Goal: Find specific page/section: Find specific page/section

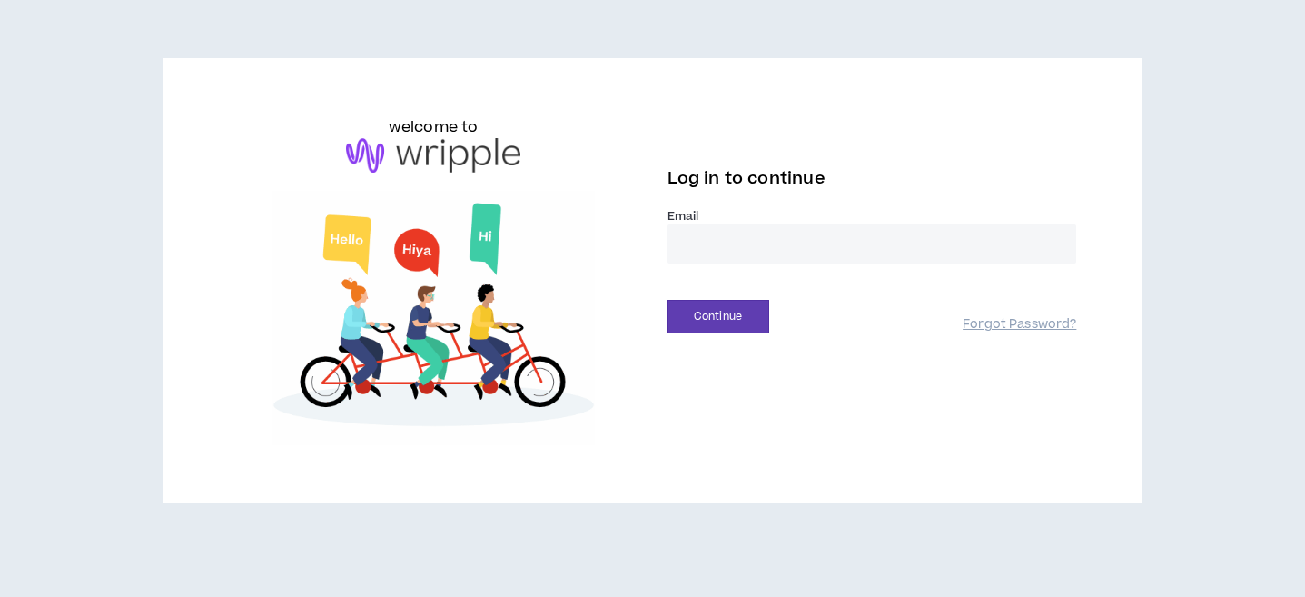
click at [763, 233] on input "email" at bounding box center [872, 243] width 410 height 39
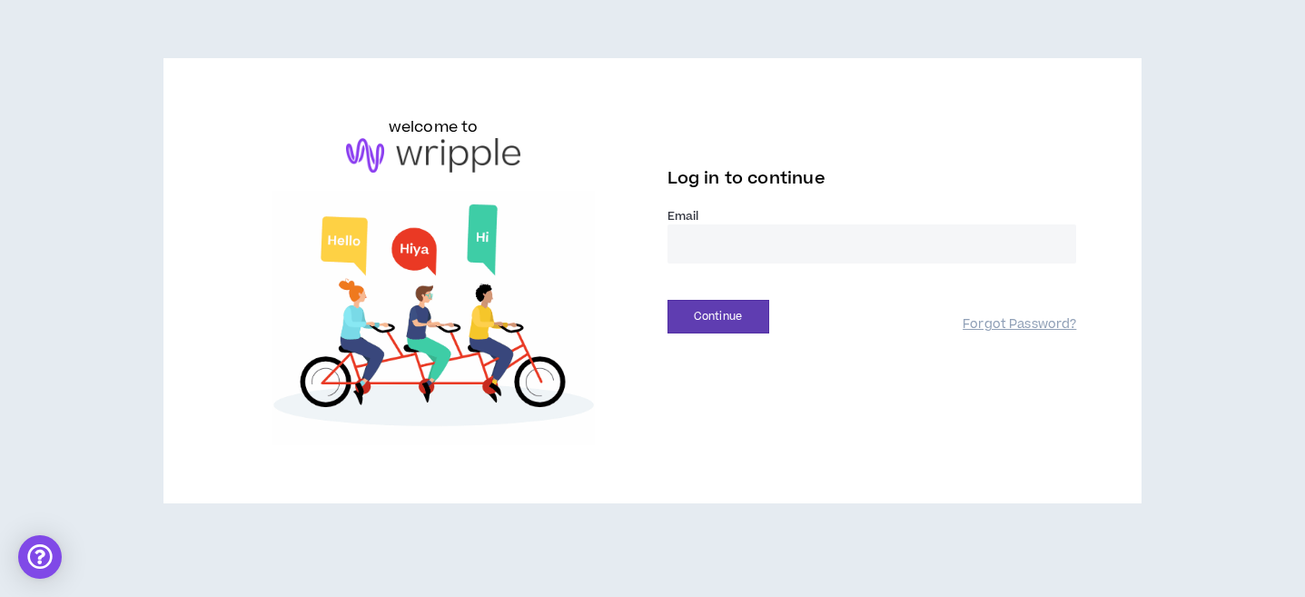
type input "**********"
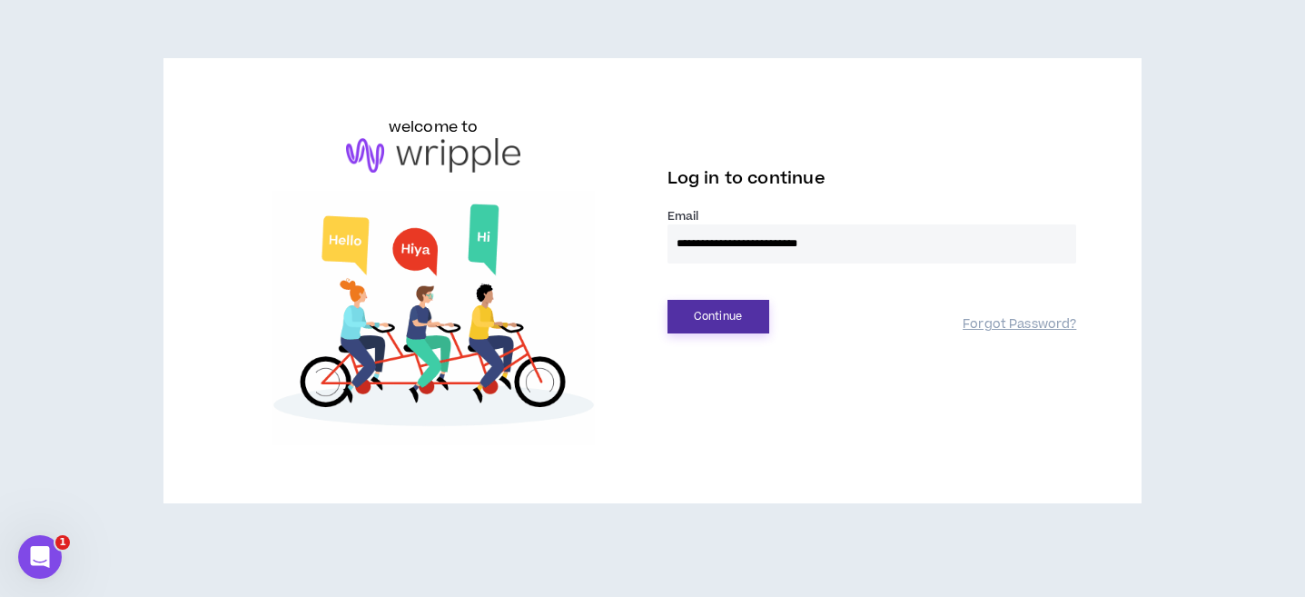
click at [716, 320] on button "Continue" at bounding box center [718, 317] width 102 height 34
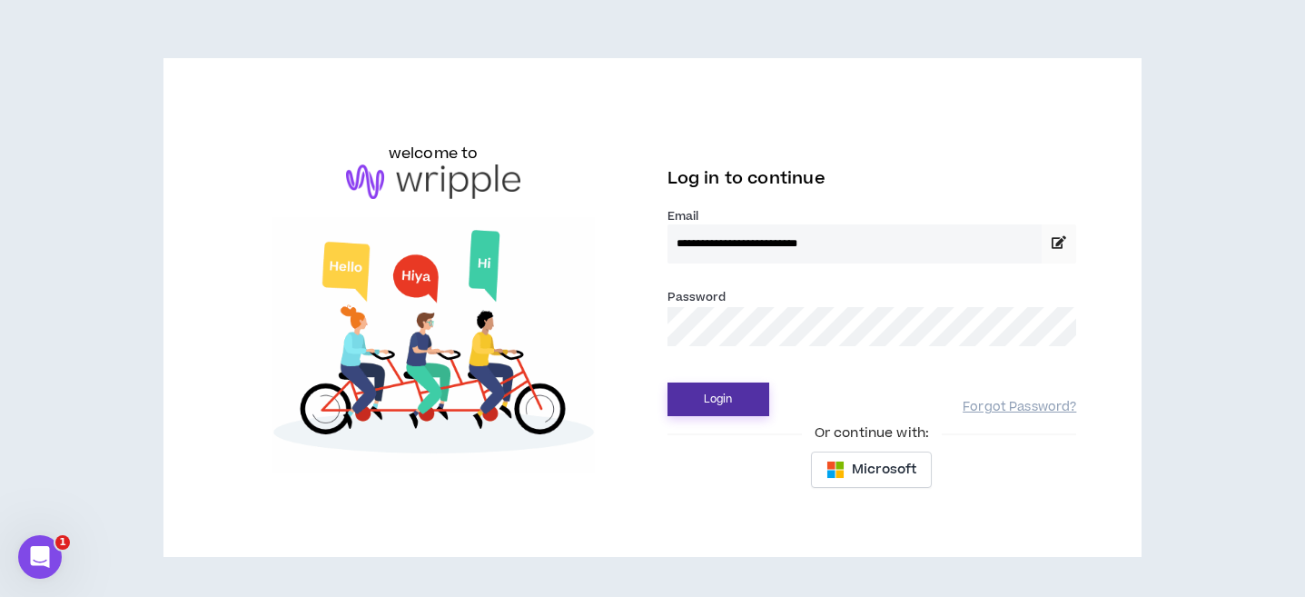
click at [708, 409] on button "Login" at bounding box center [718, 399] width 102 height 34
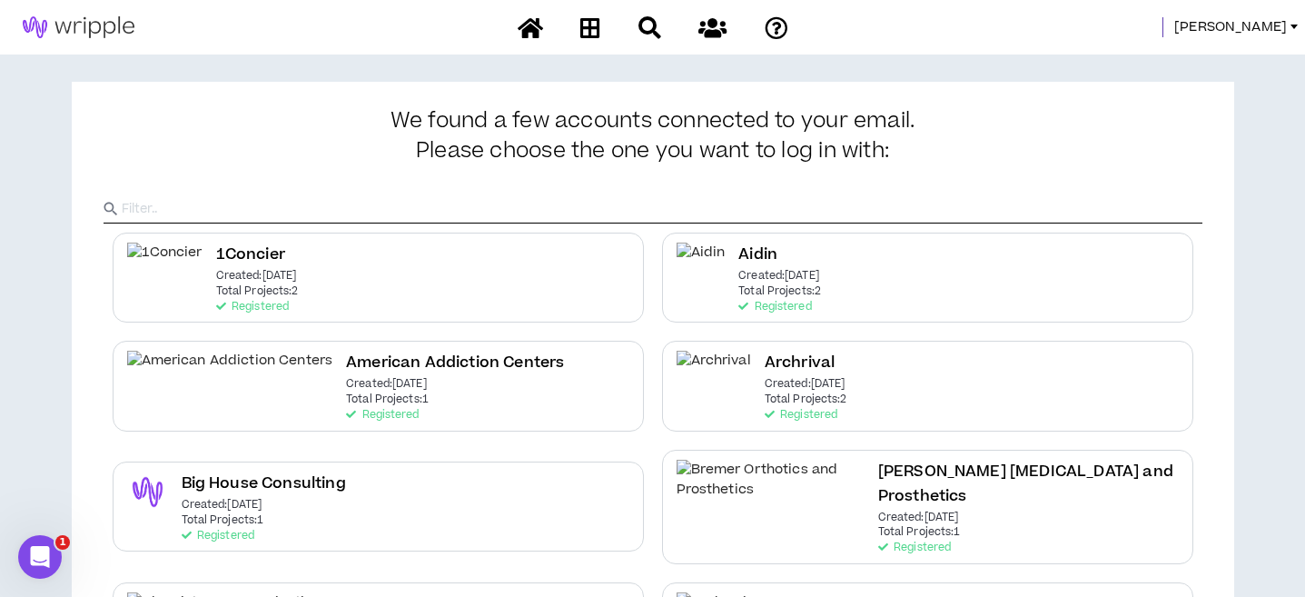
click at [1259, 23] on span "[PERSON_NAME]" at bounding box center [1230, 27] width 113 height 20
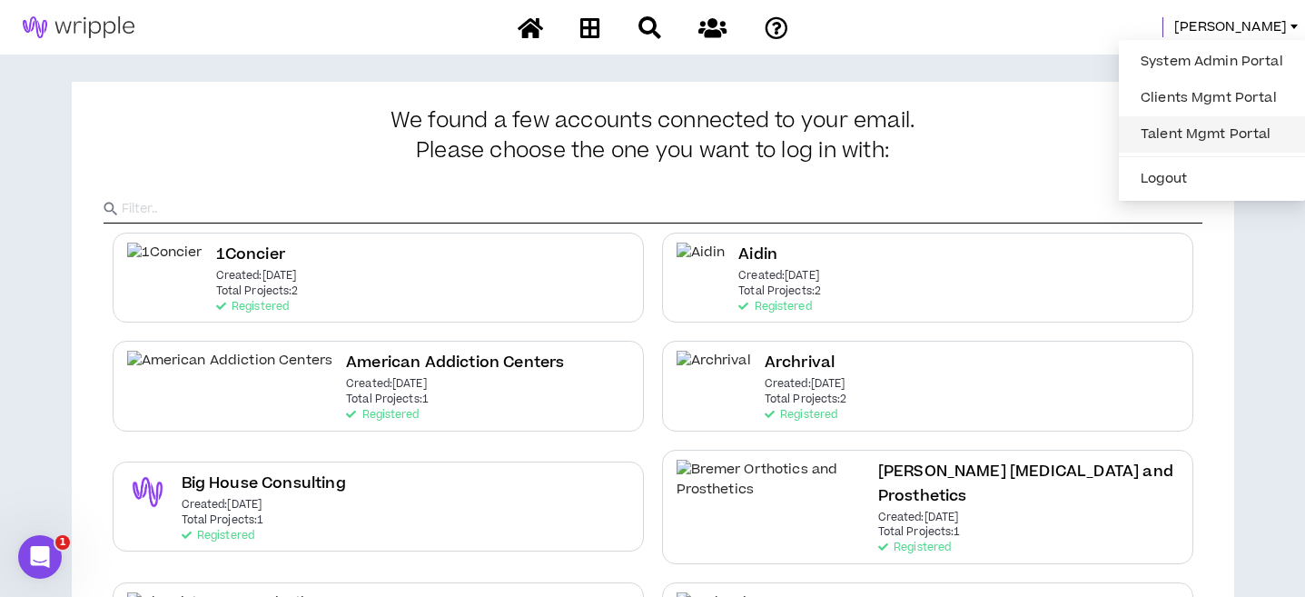
click at [1211, 121] on link "Talent Mgmt Portal" at bounding box center [1212, 134] width 164 height 27
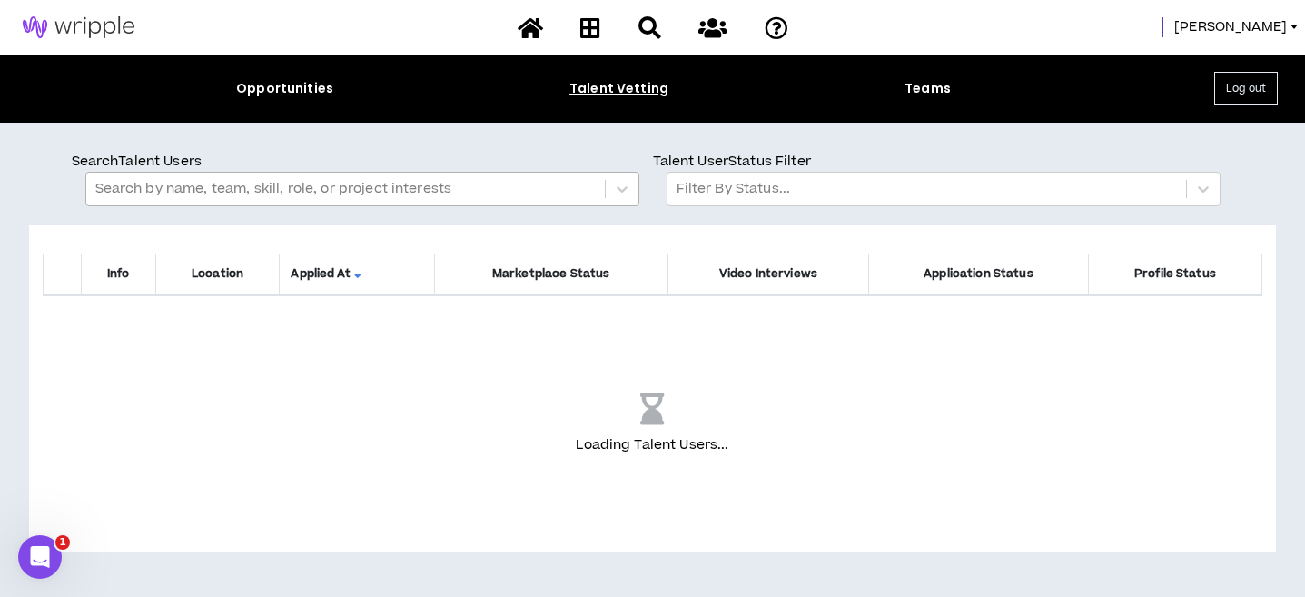
click at [380, 196] on div at bounding box center [345, 189] width 500 height 24
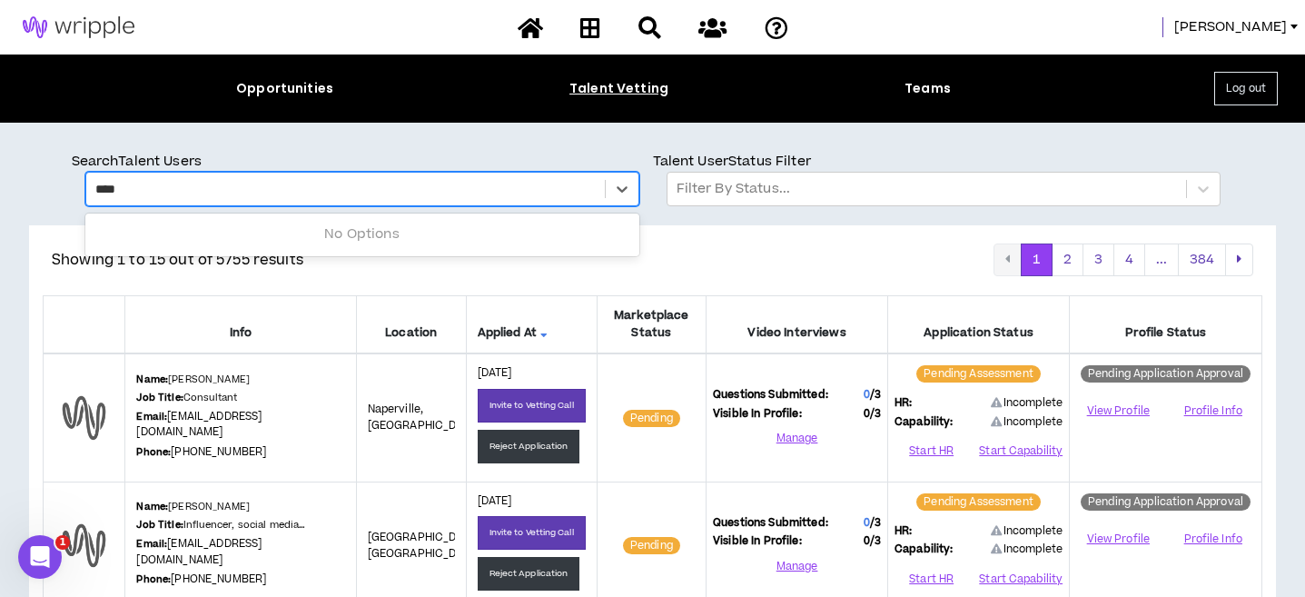
type input "****"
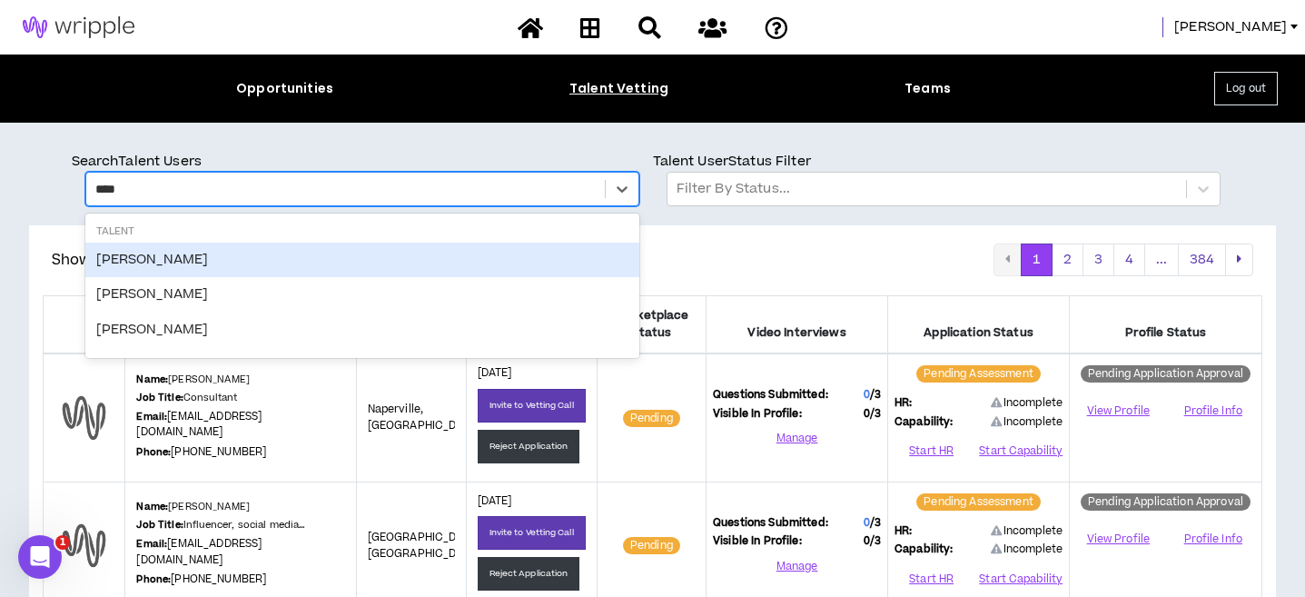
click at [201, 257] on div "Neel Golikeri" at bounding box center [362, 259] width 554 height 35
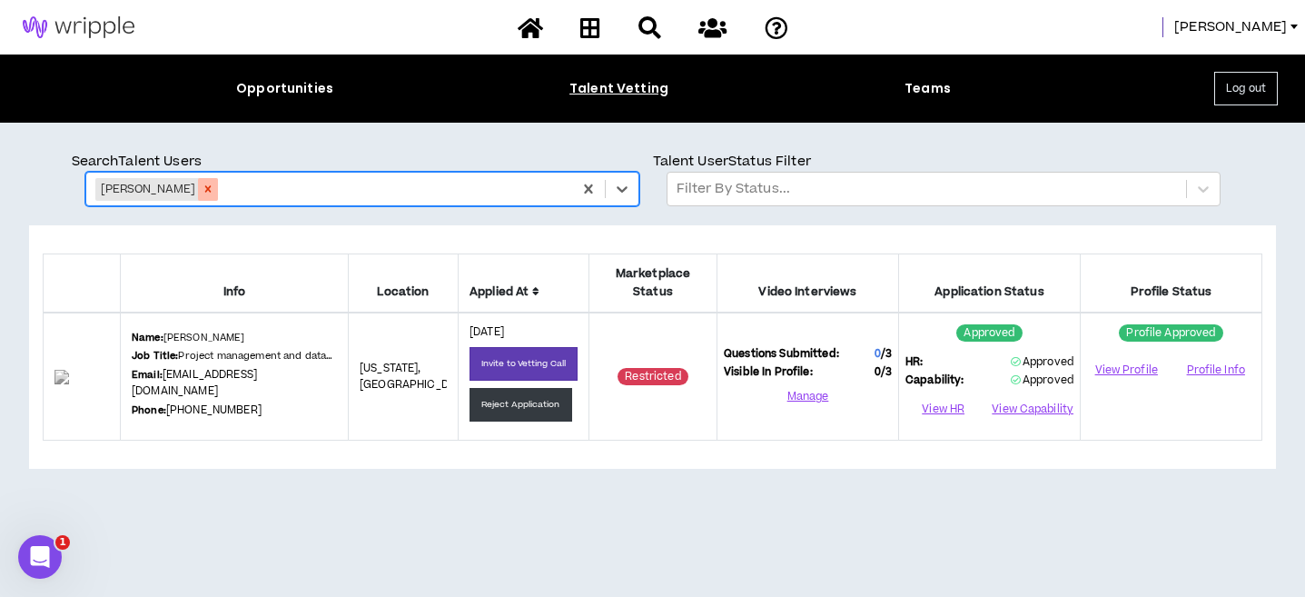
click at [205, 188] on icon "Remove Neel Golikeri" at bounding box center [208, 189] width 6 height 6
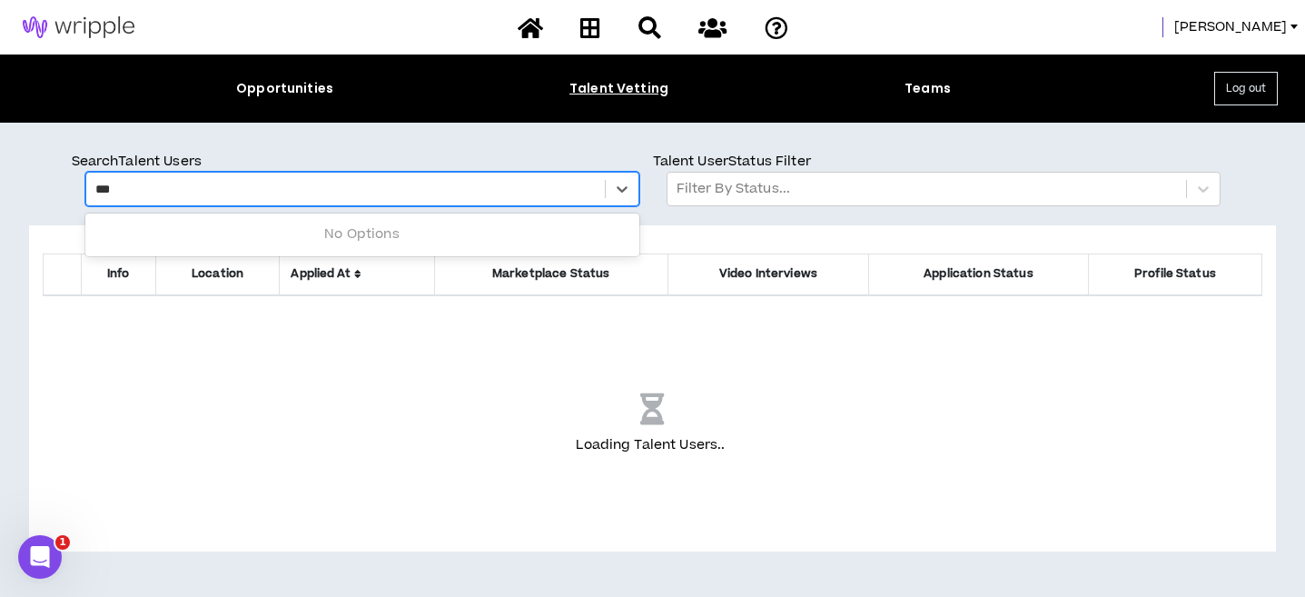
type input "****"
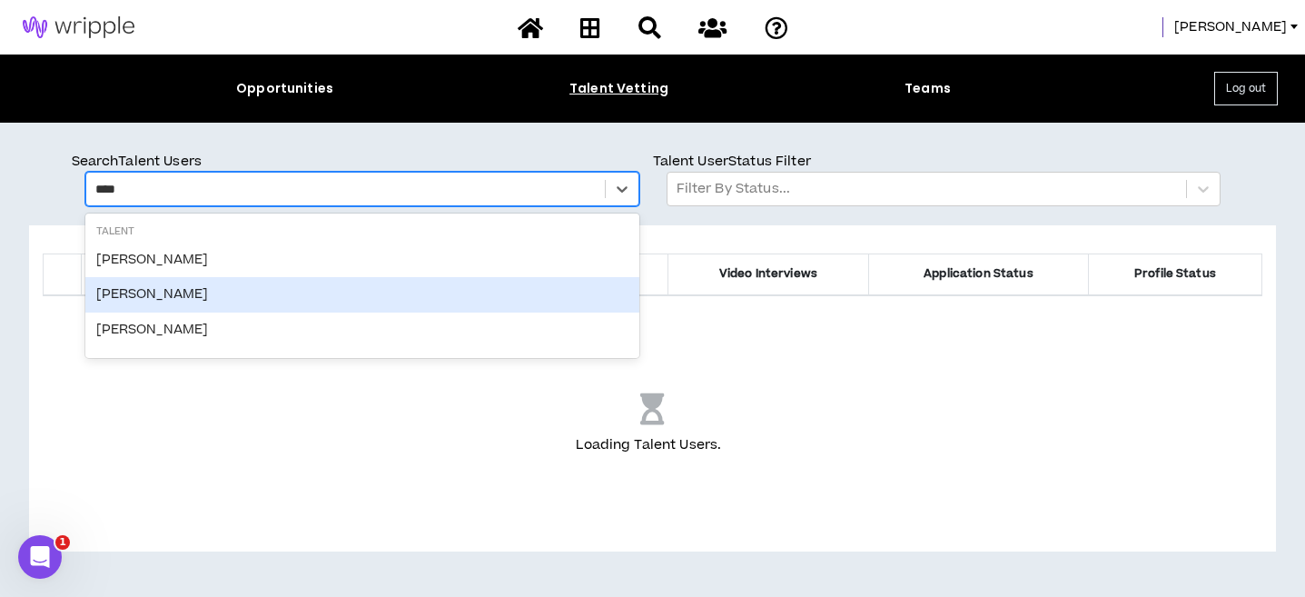
click at [177, 295] on div "Neel Golikeri" at bounding box center [362, 294] width 554 height 35
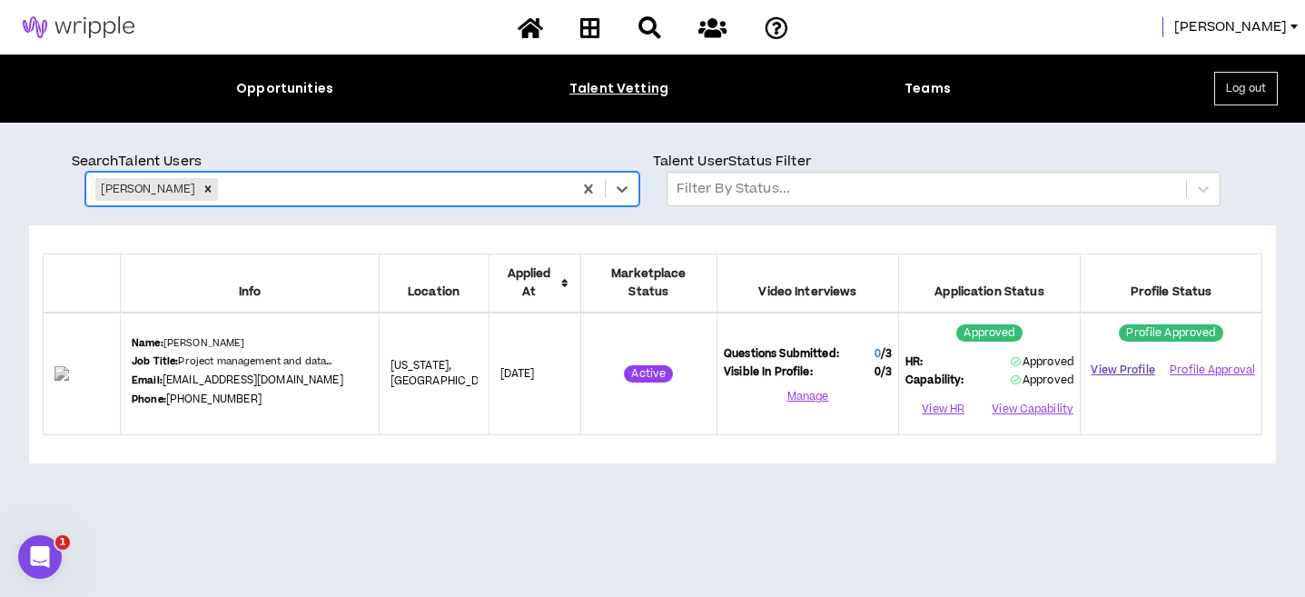
click at [1121, 366] on link "View Profile" at bounding box center [1123, 370] width 72 height 32
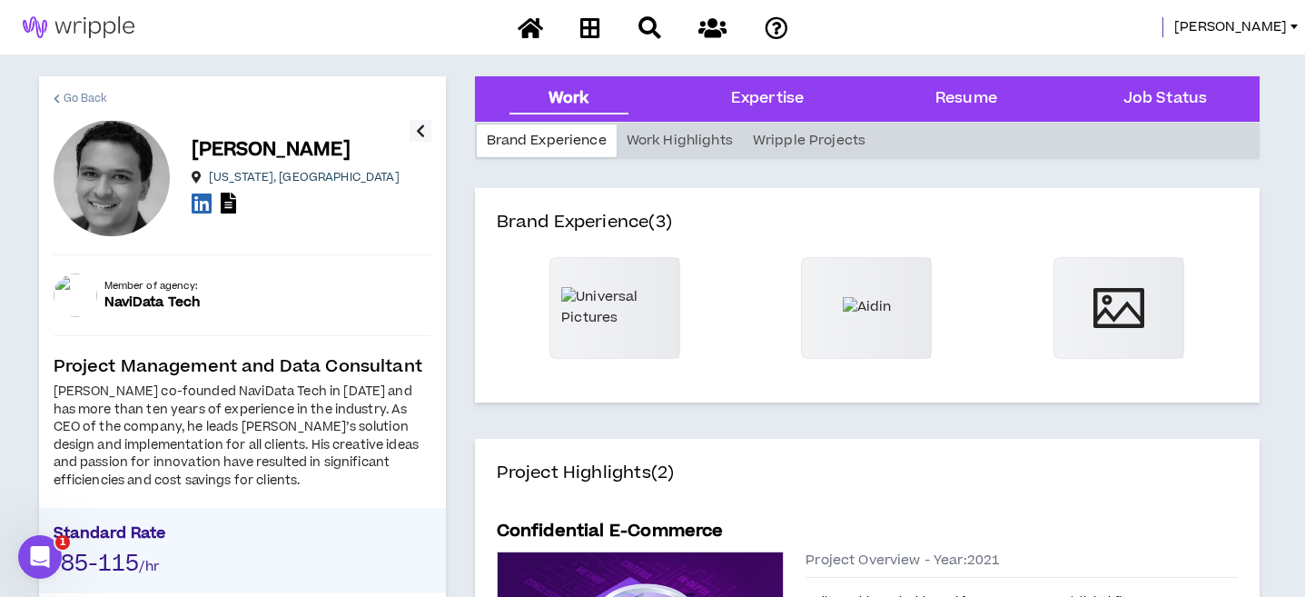
click at [70, 95] on span "Go Back" at bounding box center [86, 98] width 44 height 17
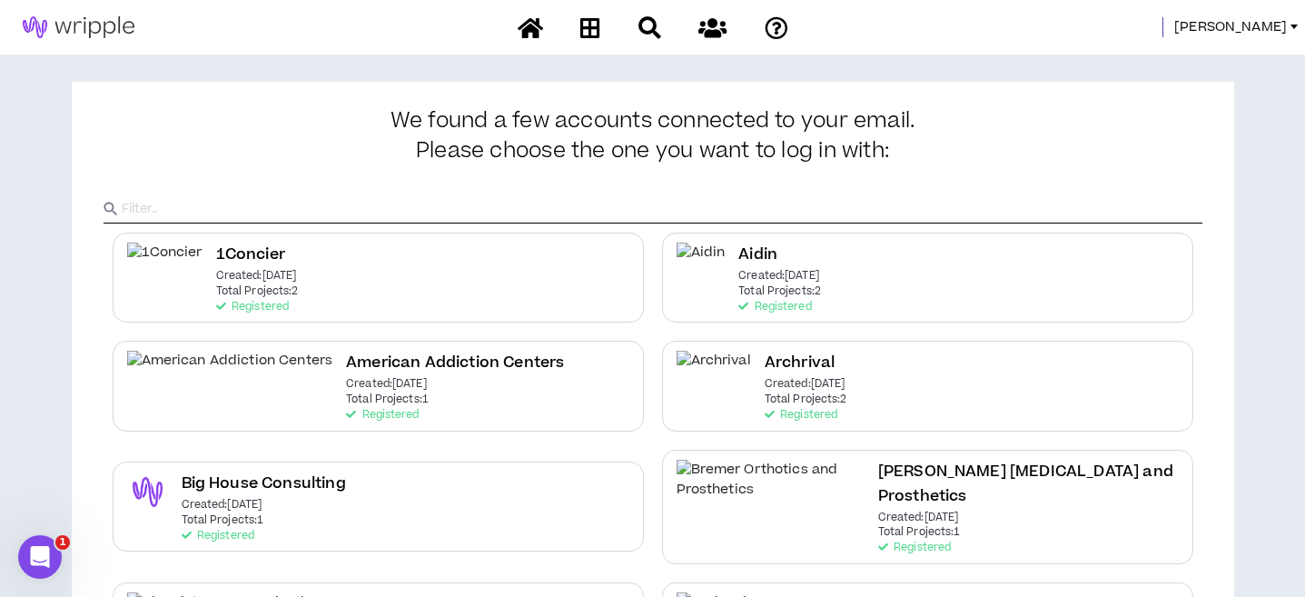
click at [1266, 32] on span "[PERSON_NAME]" at bounding box center [1230, 27] width 113 height 20
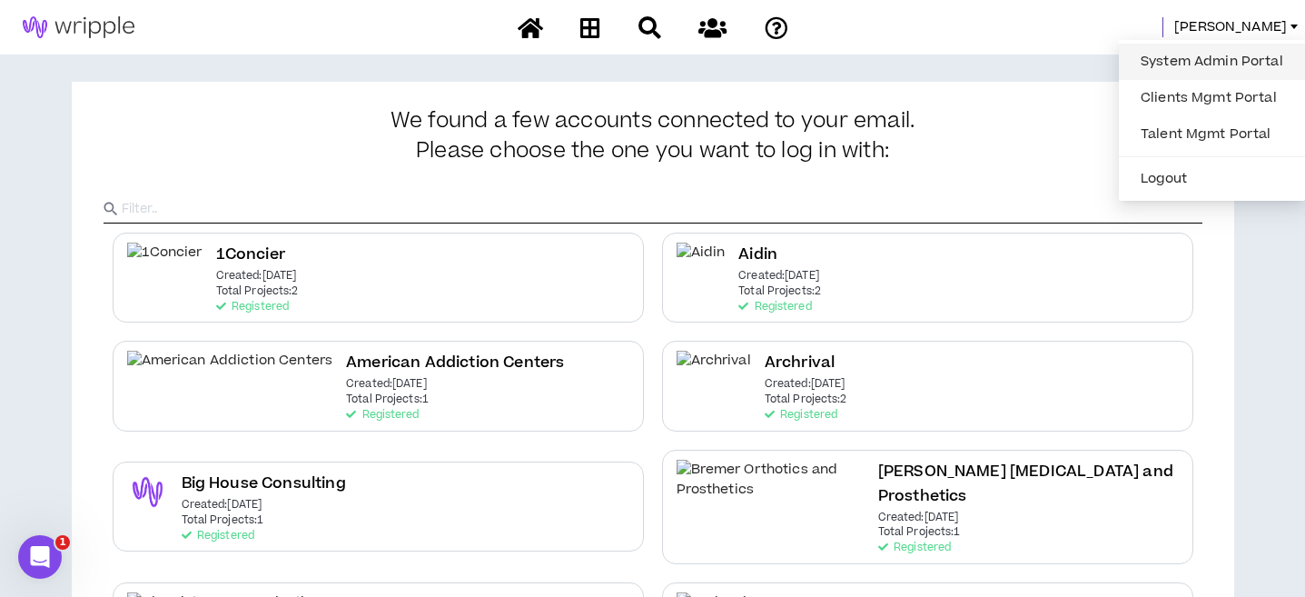
click at [1229, 65] on link "System Admin Portal" at bounding box center [1212, 61] width 164 height 27
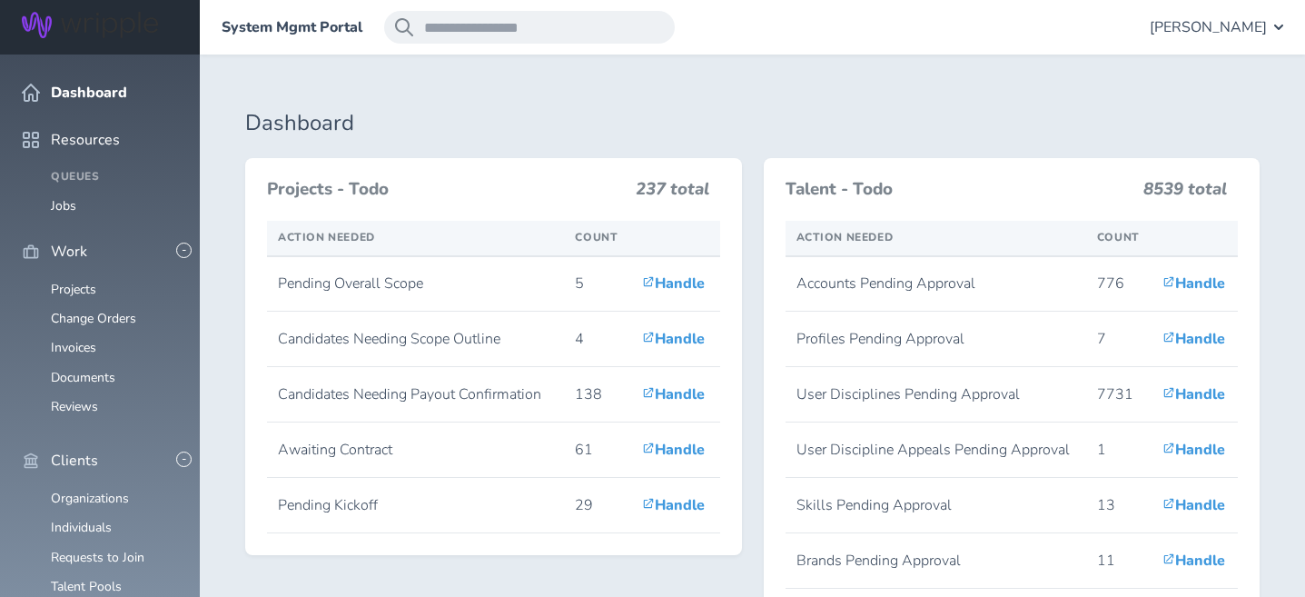
scroll to position [457, 0]
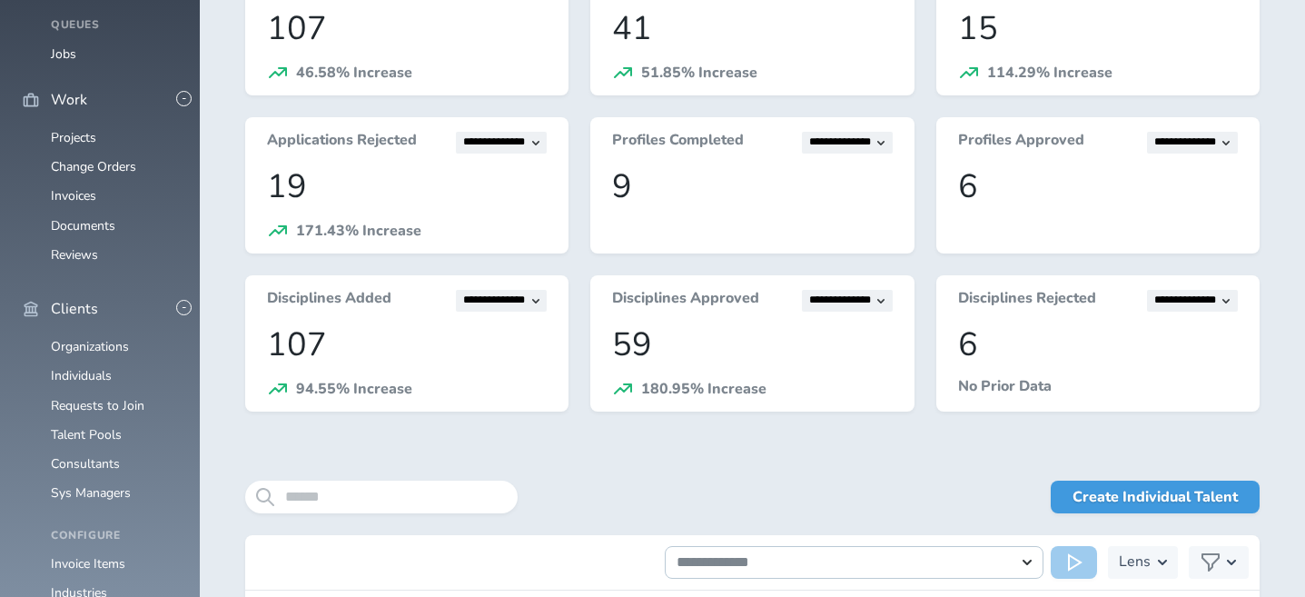
scroll to position [188, 0]
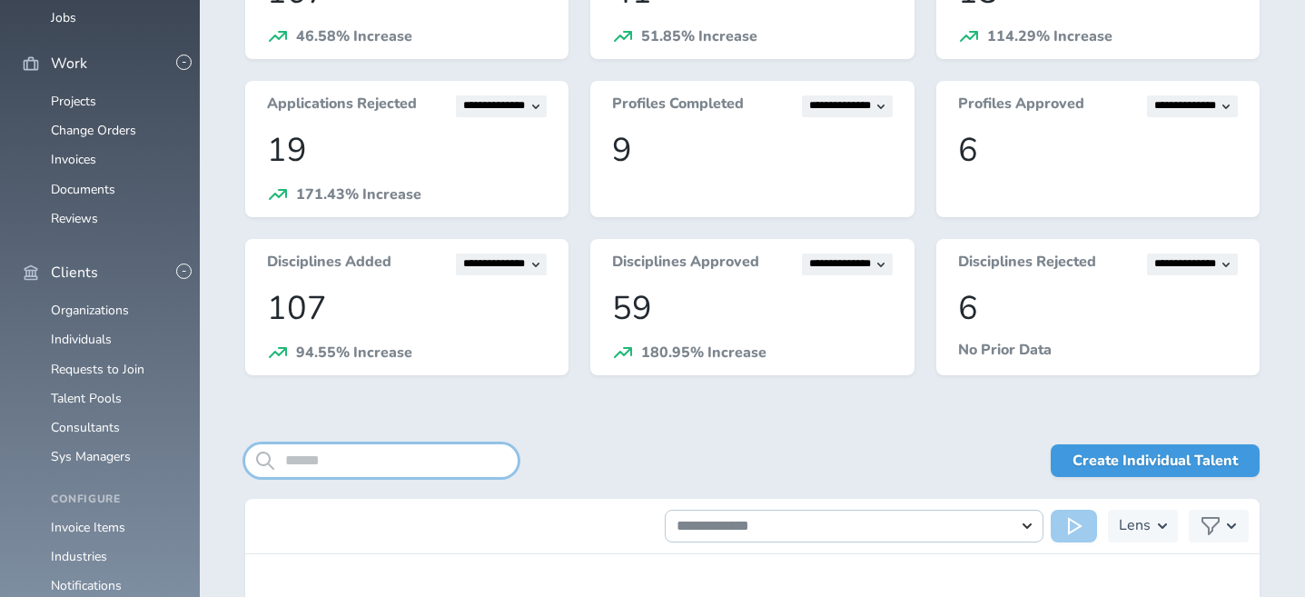
click at [337, 449] on input "search" at bounding box center [381, 460] width 272 height 33
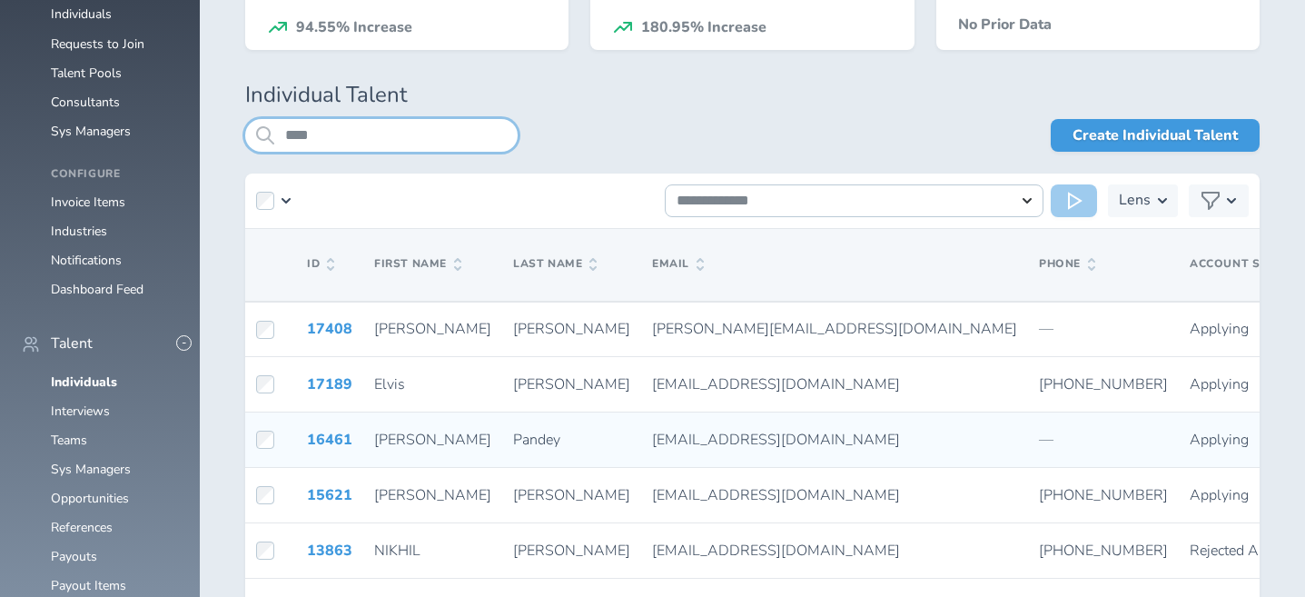
scroll to position [502, 0]
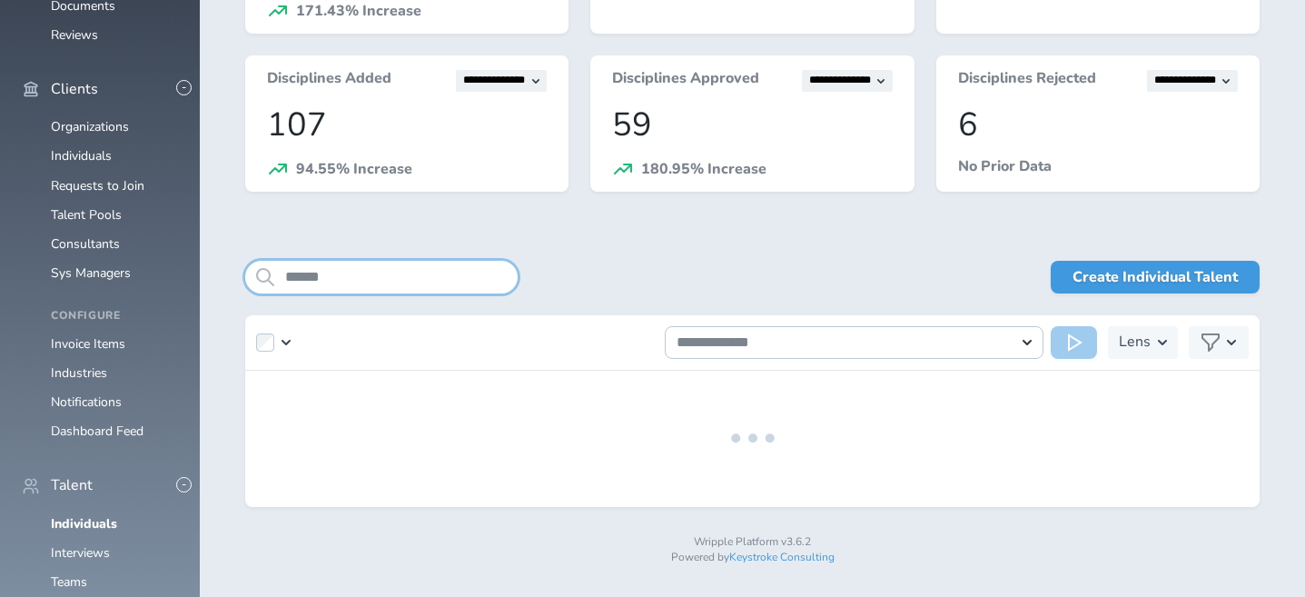
scroll to position [458, 0]
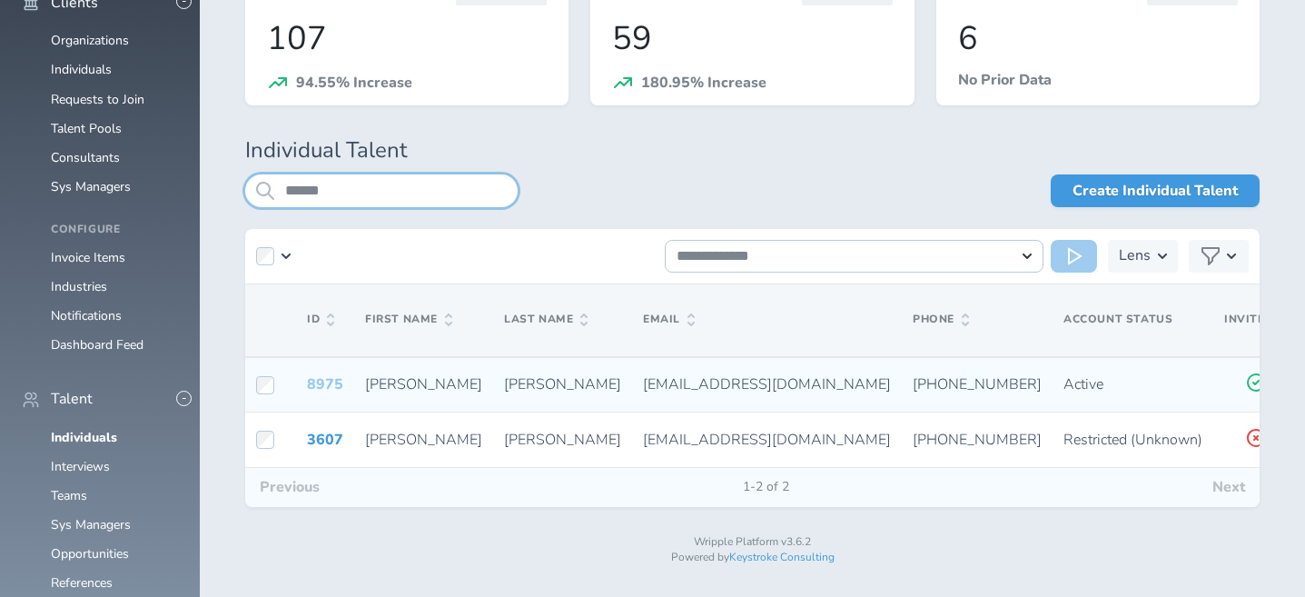
type input "******"
click at [323, 384] on link "8975" at bounding box center [325, 384] width 36 height 20
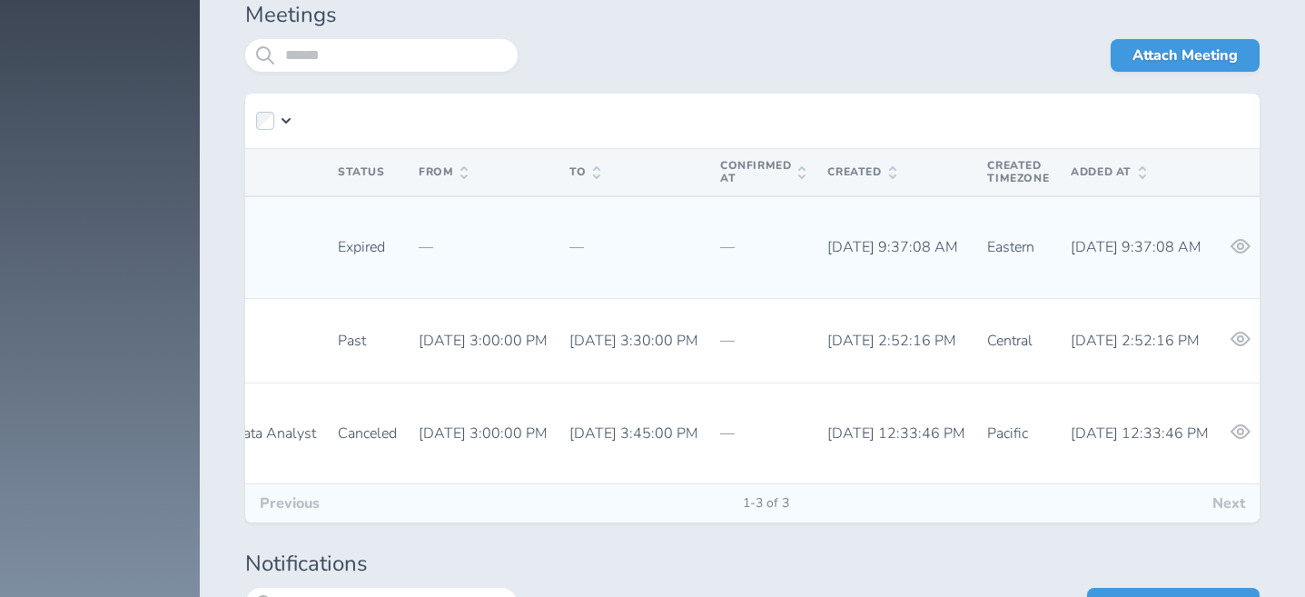
scroll to position [0, 1040]
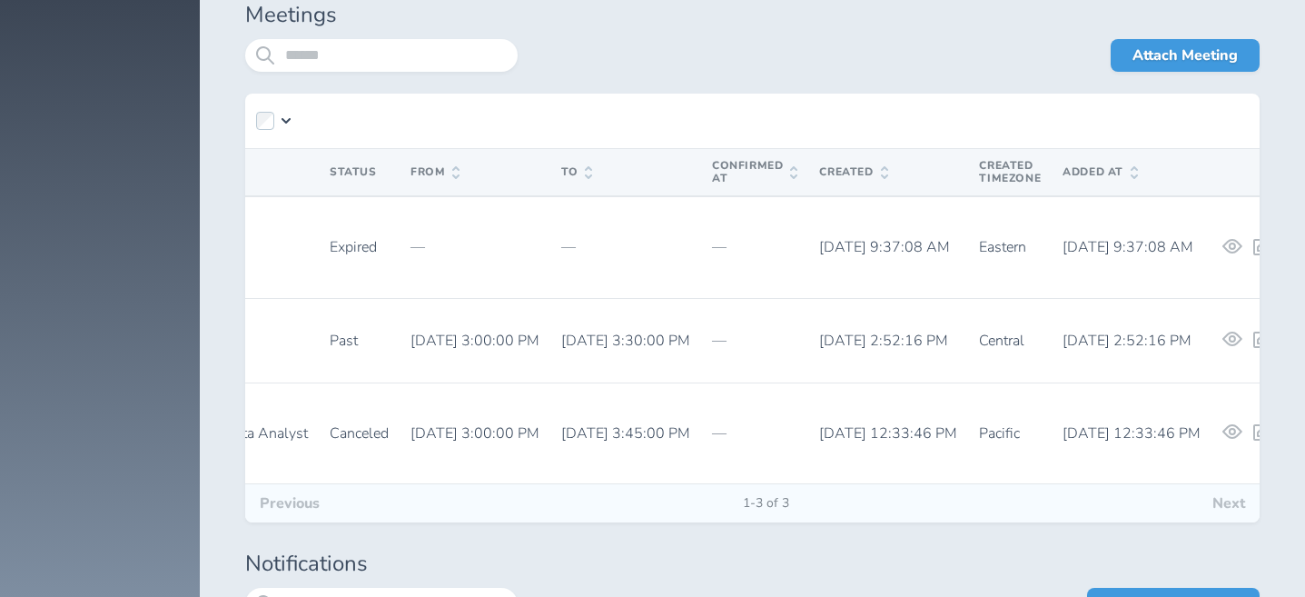
click at [819, 169] on span "Created" at bounding box center [853, 172] width 68 height 13
